Goal: Find specific page/section: Find specific page/section

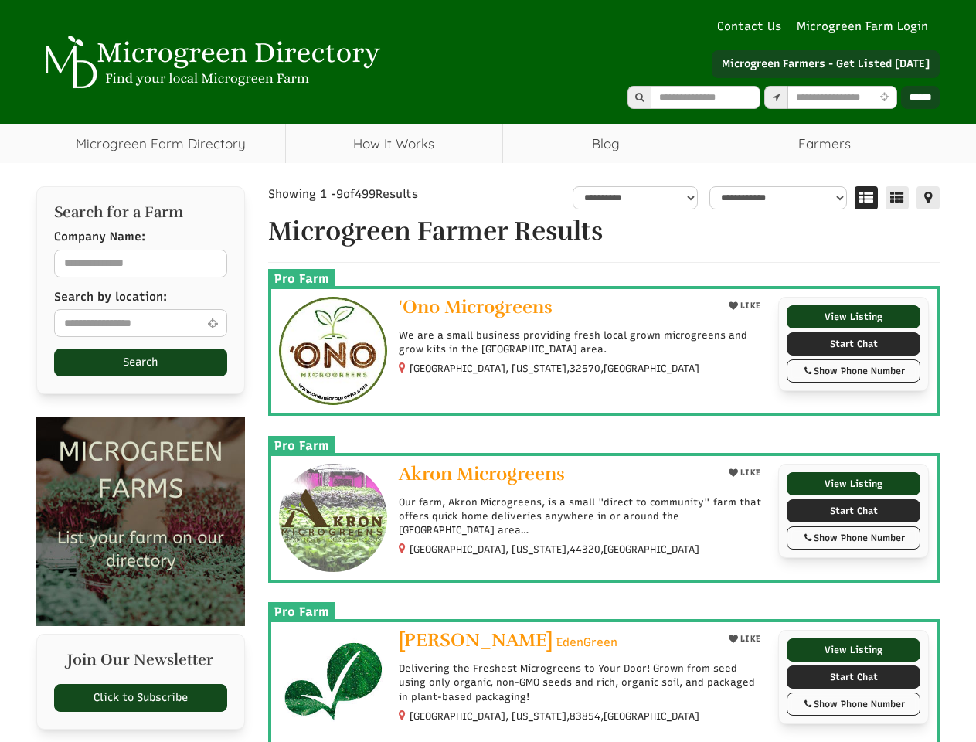
select select "Language Translate Widget"
click at [830, 97] on input "text" at bounding box center [842, 97] width 110 height 23
click at [882, 97] on icon at bounding box center [884, 98] width 16 height 10
click at [872, 198] on icon at bounding box center [865, 197] width 23 height 23
click at [903, 198] on icon at bounding box center [896, 197] width 23 height 23
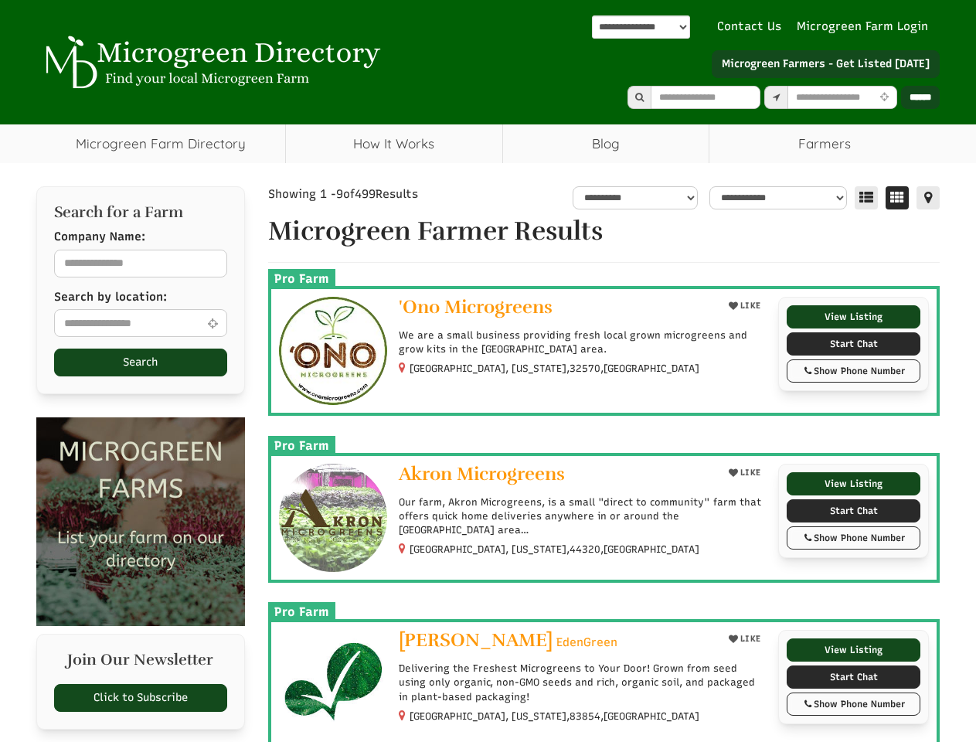
click at [934, 198] on icon at bounding box center [927, 197] width 23 height 23
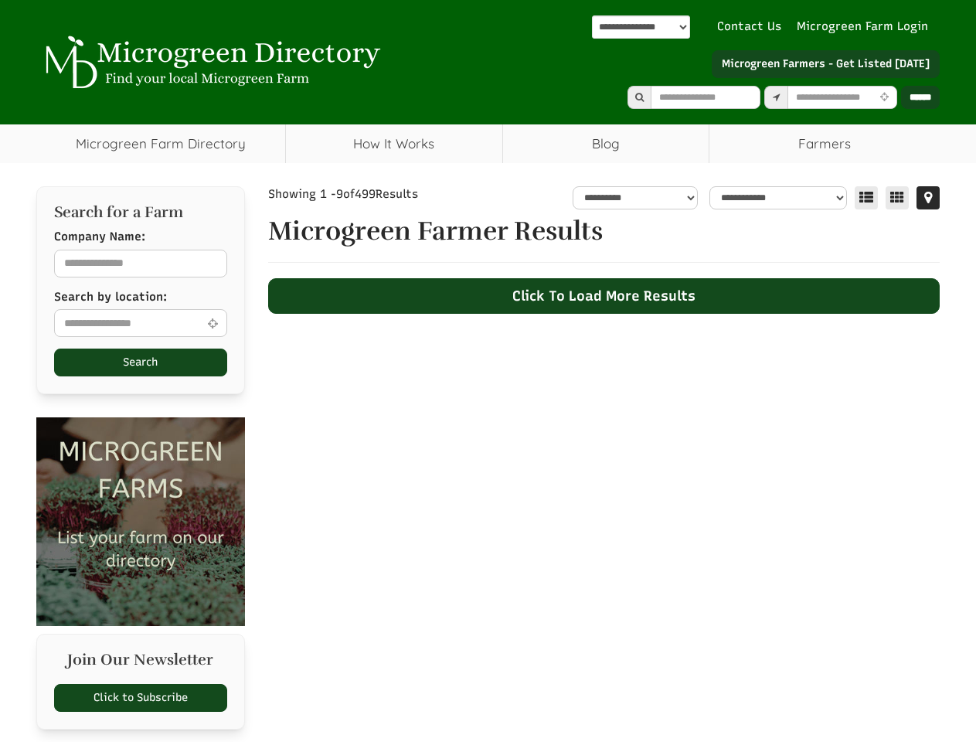
click at [858, 371] on div at bounding box center [604, 538] width 672 height 386
click at [858, 539] on div at bounding box center [604, 538] width 672 height 386
click at [858, 707] on div at bounding box center [604, 538] width 672 height 386
click at [136, 323] on input "text" at bounding box center [140, 323] width 173 height 28
click at [210, 324] on icon at bounding box center [213, 323] width 18 height 12
